Goal: Information Seeking & Learning: Find specific fact

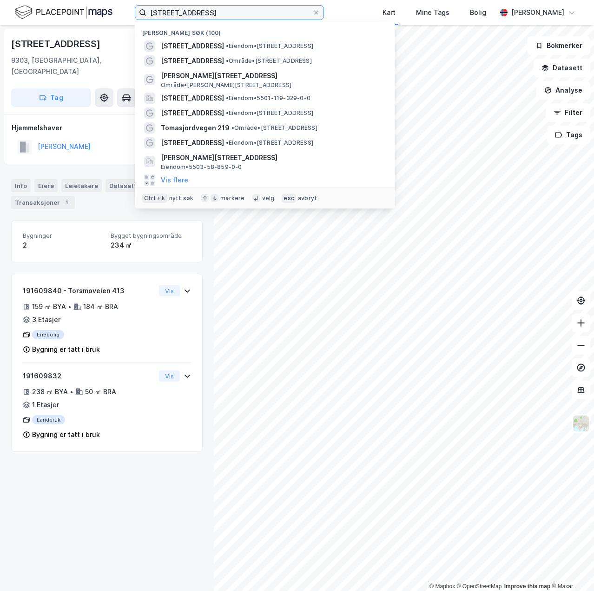
drag, startPoint x: 211, startPoint y: 11, endPoint x: 125, endPoint y: 9, distance: 85.6
click at [125, 9] on div "torsmoveien 418 Nylige søk (100) [STREET_ADDRESS] • Eiendom • [STREET_ADDRESS][…" at bounding box center [297, 12] width 594 height 25
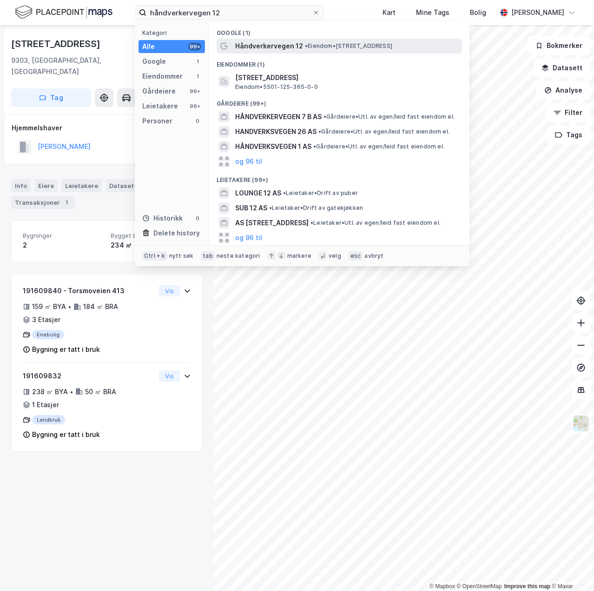
click at [295, 47] on span "Håndverkervegen 12" at bounding box center [269, 45] width 68 height 11
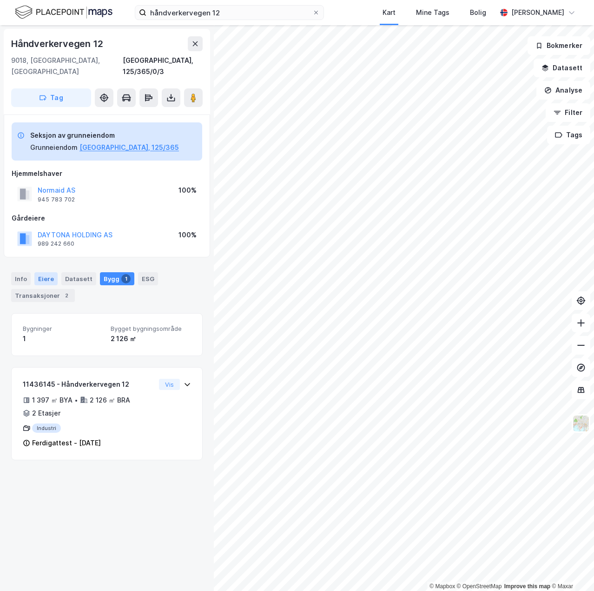
click at [40, 272] on div "Eiere" at bounding box center [45, 278] width 23 height 13
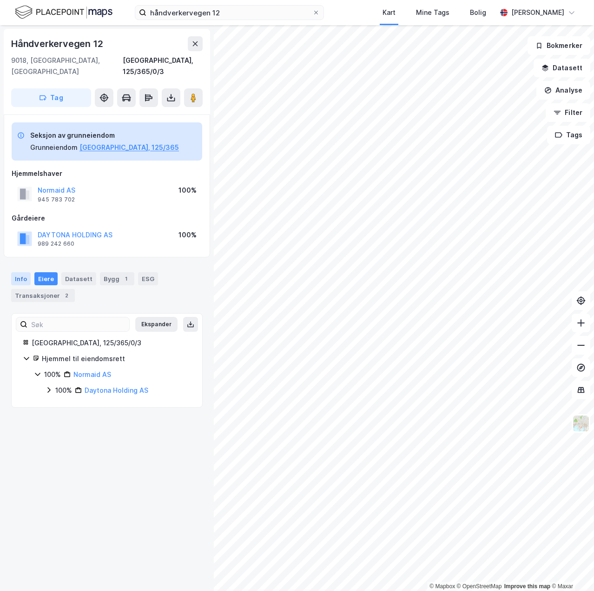
click at [23, 272] on div "Info" at bounding box center [21, 278] width 20 height 13
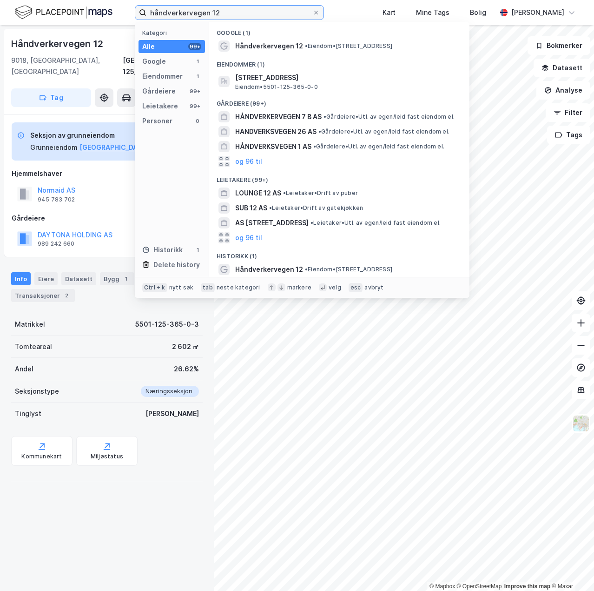
drag, startPoint x: 234, startPoint y: 13, endPoint x: 99, endPoint y: 20, distance: 135.5
click at [99, 20] on div "håndverkervegen 12 Kategori Alle 99+ Google 1 Eiendommer 1 Gårdeiere 99+ Leieta…" at bounding box center [297, 12] width 594 height 25
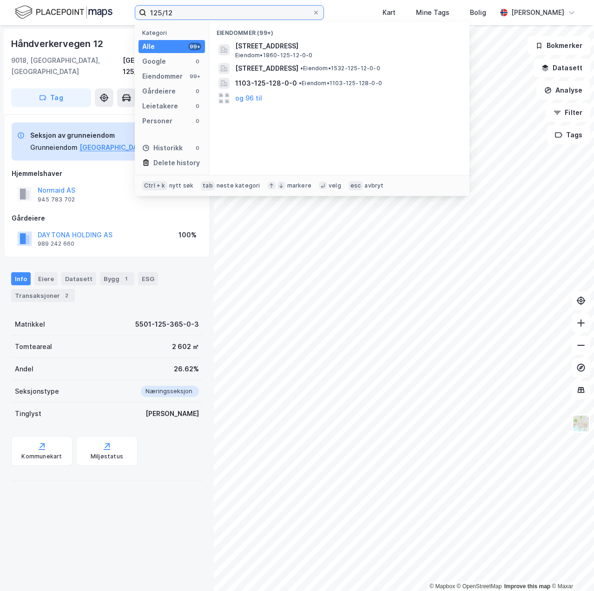
type input "125/12"
click at [320, 10] on span at bounding box center [315, 12] width 7 height 7
click at [312, 10] on input "125/12" at bounding box center [229, 13] width 166 height 14
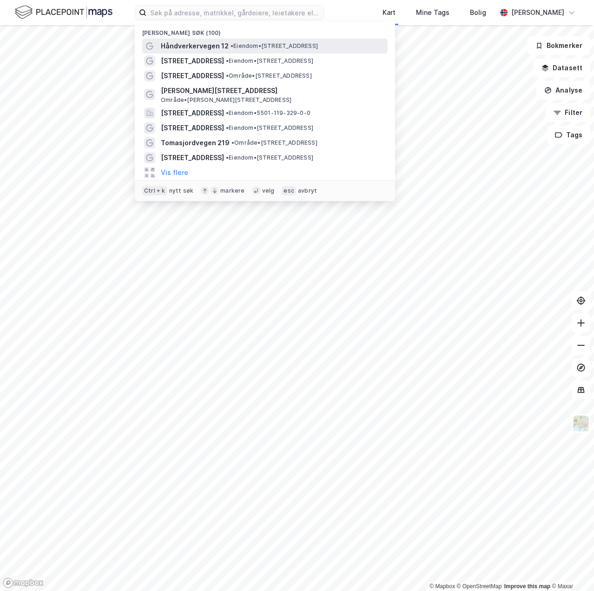
click at [239, 47] on span "• Eiendom • [STREET_ADDRESS]" at bounding box center [274, 45] width 87 height 7
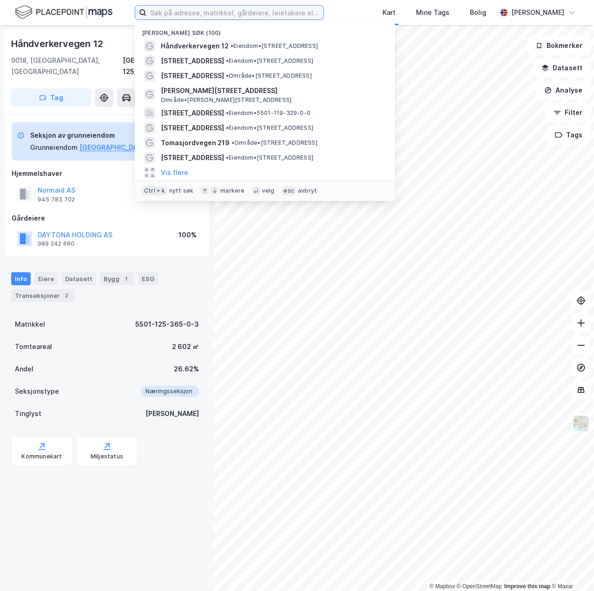
click at [185, 18] on input at bounding box center [234, 13] width 177 height 14
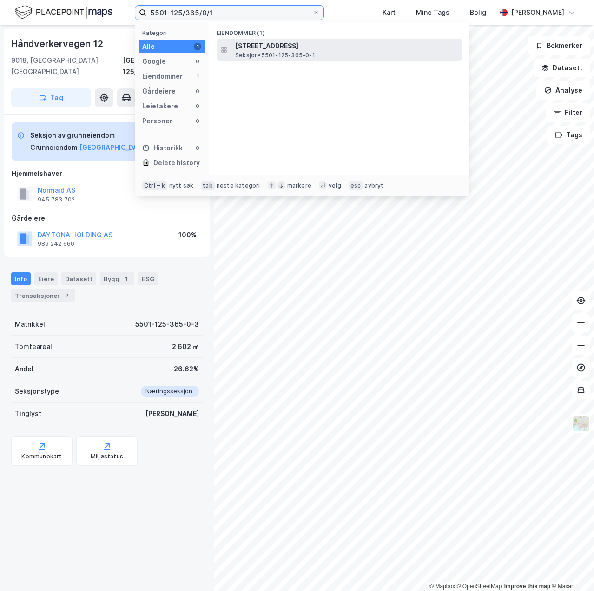
type input "5501-125/365/0/1"
click at [326, 46] on span "[STREET_ADDRESS]" at bounding box center [346, 45] width 223 height 11
